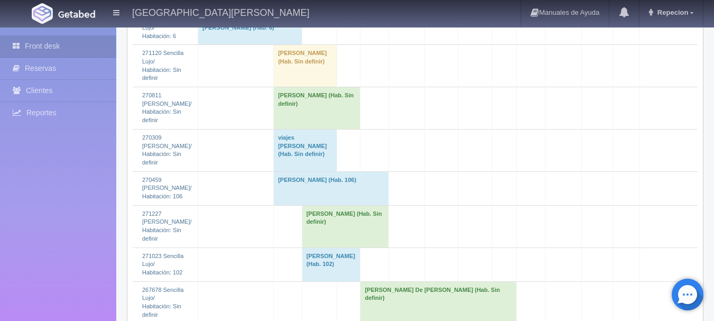
scroll to position [2115, 0]
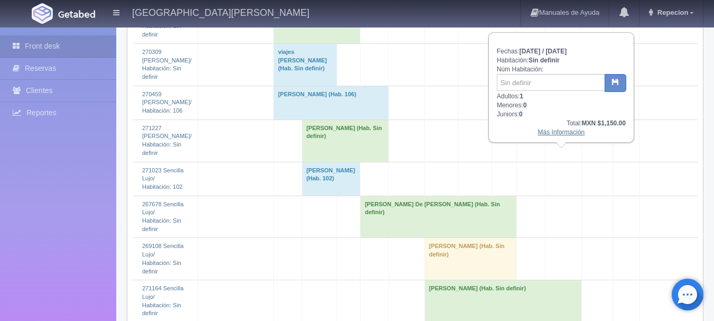
click at [564, 135] on link "Más Información" at bounding box center [561, 131] width 47 height 7
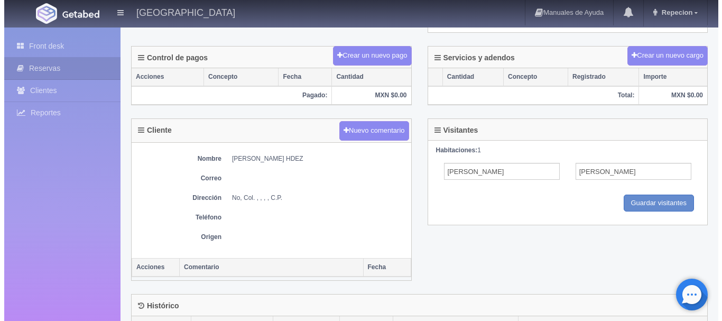
scroll to position [371, 0]
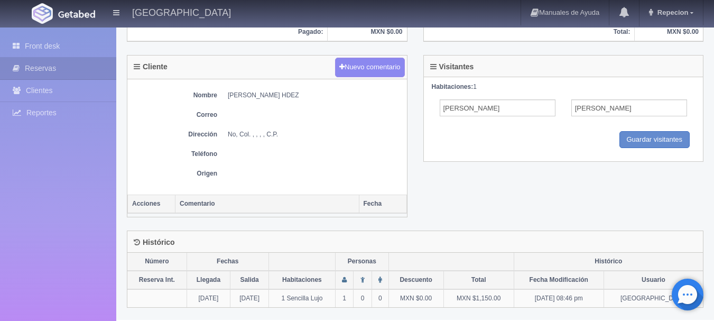
click at [217, 206] on th "Comentario" at bounding box center [268, 204] width 184 height 19
click at [377, 58] on button "Nuevo comentario" at bounding box center [370, 68] width 70 height 20
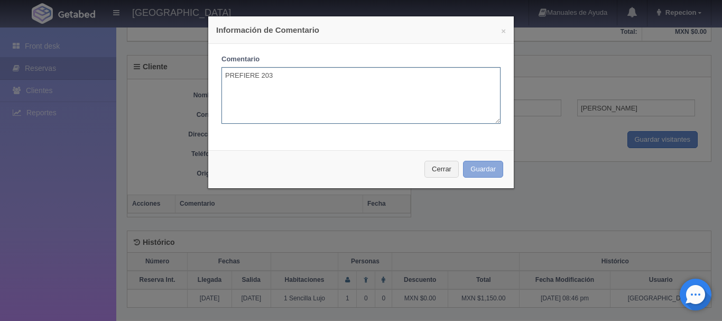
type textarea "PREFIERE 203"
click at [478, 170] on button "Guardar" at bounding box center [483, 169] width 40 height 17
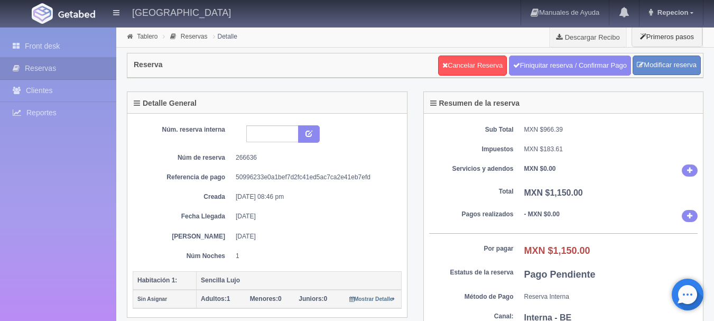
scroll to position [371, 0]
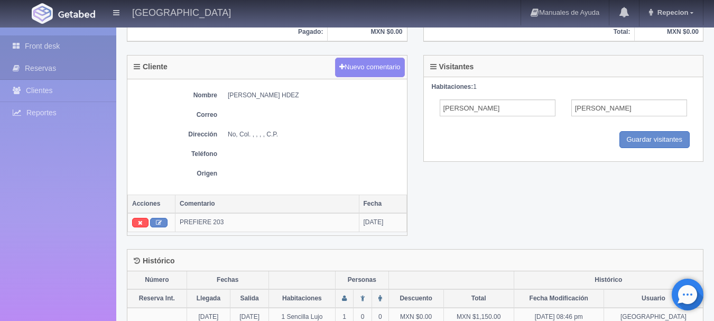
click at [29, 50] on link "Front desk" at bounding box center [58, 46] width 116 height 22
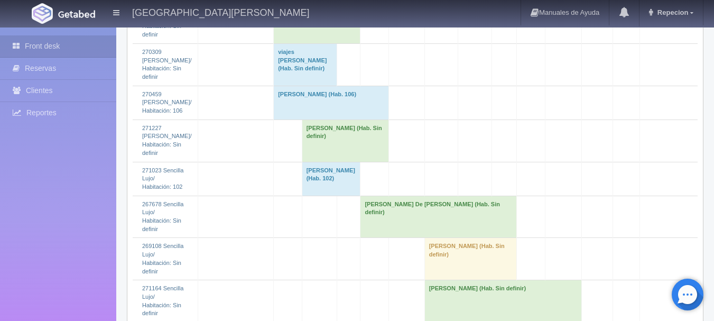
scroll to position [2062, 0]
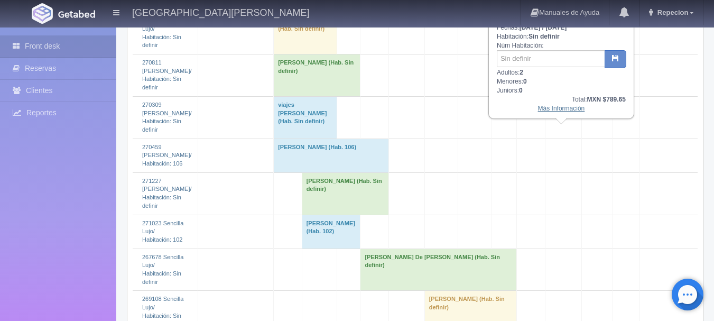
click at [558, 112] on link "Más Información" at bounding box center [561, 108] width 47 height 7
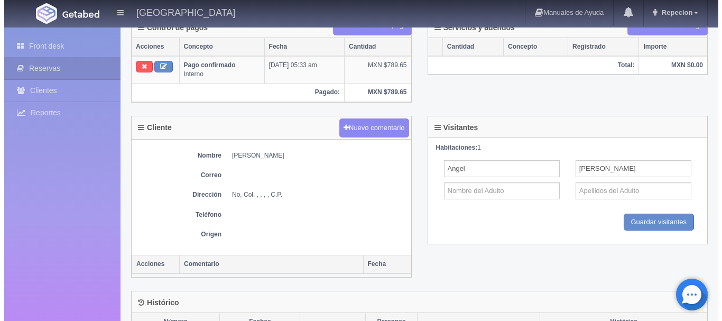
scroll to position [312, 0]
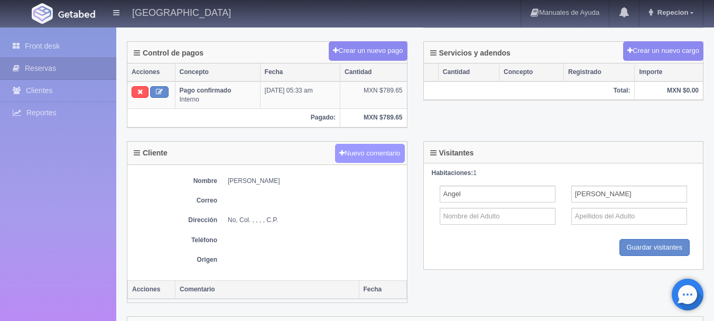
click at [374, 151] on button "Nuevo comentario" at bounding box center [370, 154] width 70 height 20
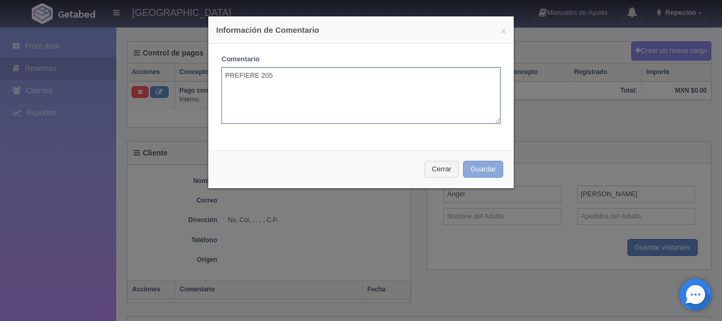
type textarea "PREFIERE 205"
click at [477, 167] on button "Guardar" at bounding box center [483, 169] width 40 height 17
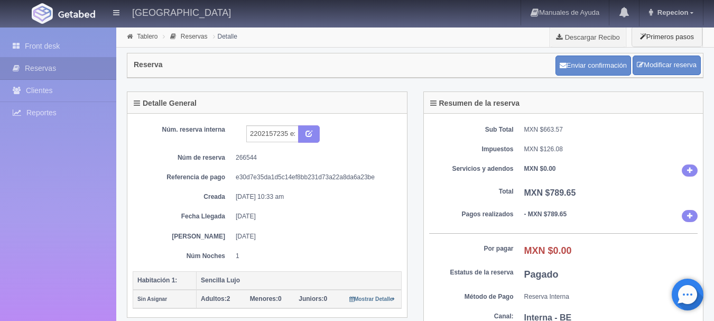
scroll to position [312, 0]
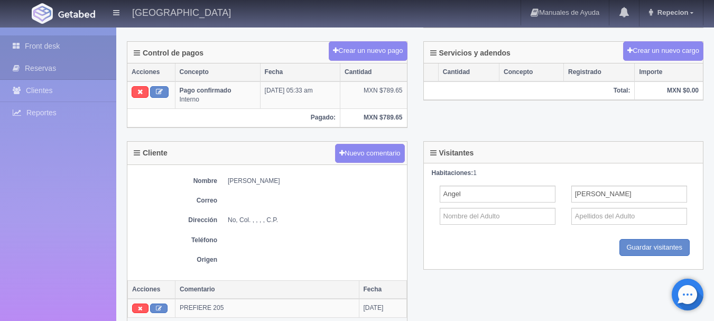
click at [55, 42] on link "Front desk" at bounding box center [58, 46] width 116 height 22
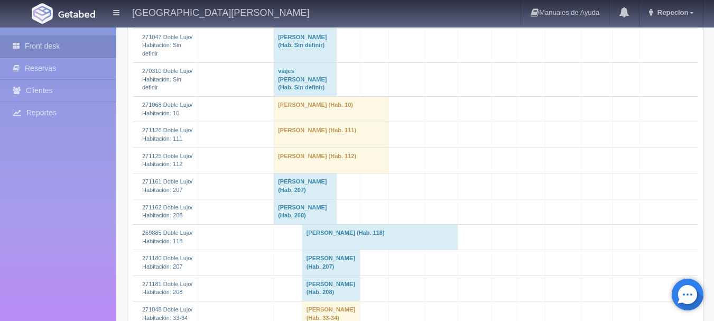
scroll to position [529, 0]
